Goal: Transaction & Acquisition: Purchase product/service

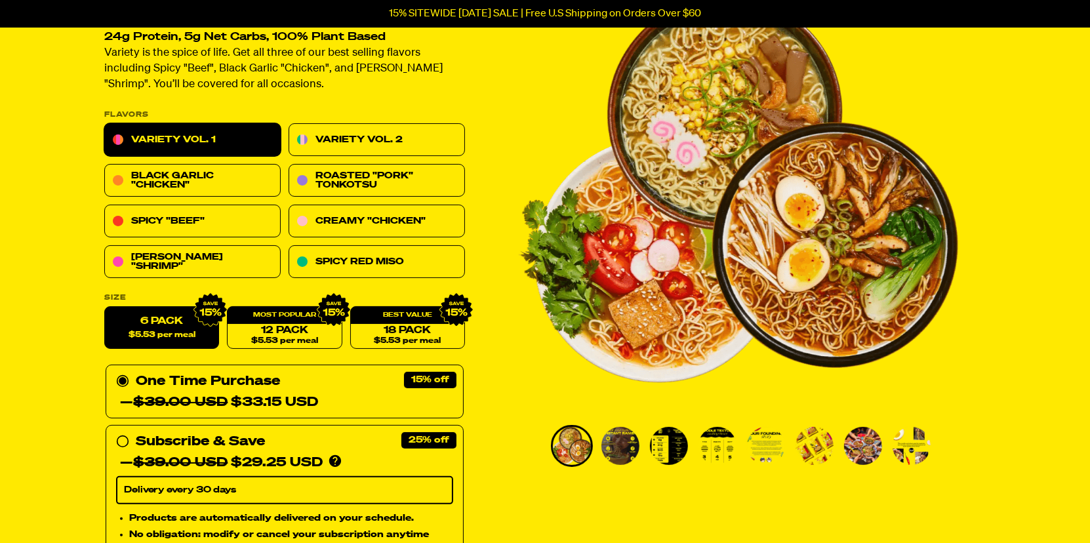
scroll to position [131, 0]
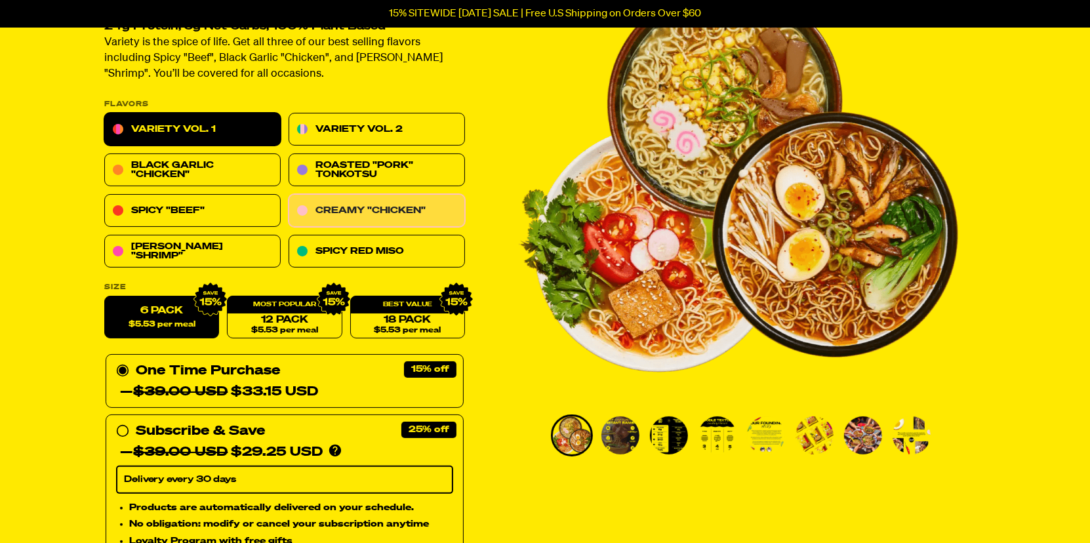
click at [354, 205] on link "Creamy "Chicken"" at bounding box center [377, 211] width 176 height 33
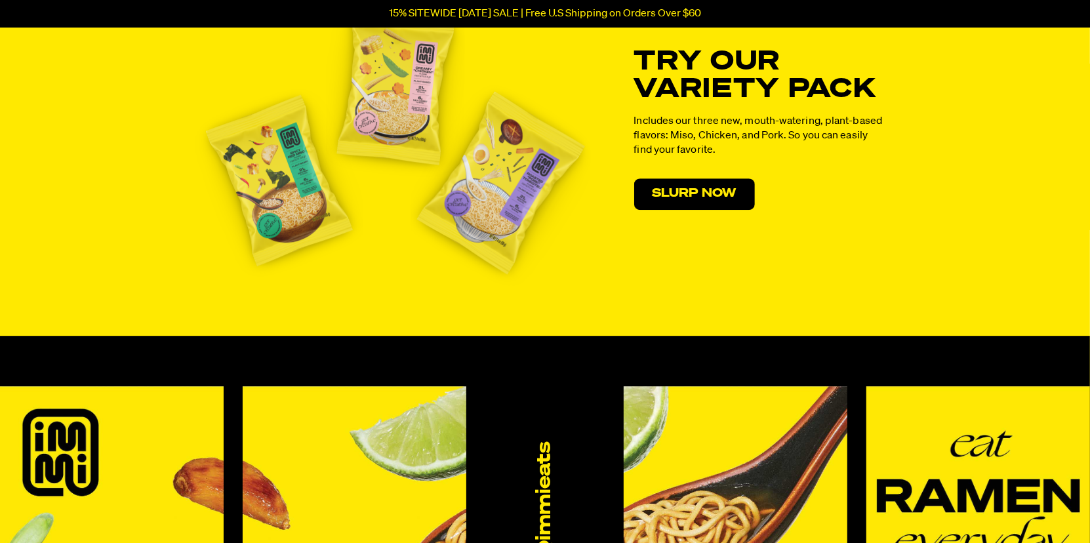
scroll to position [7471, 0]
